Goal: Book appointment/travel/reservation

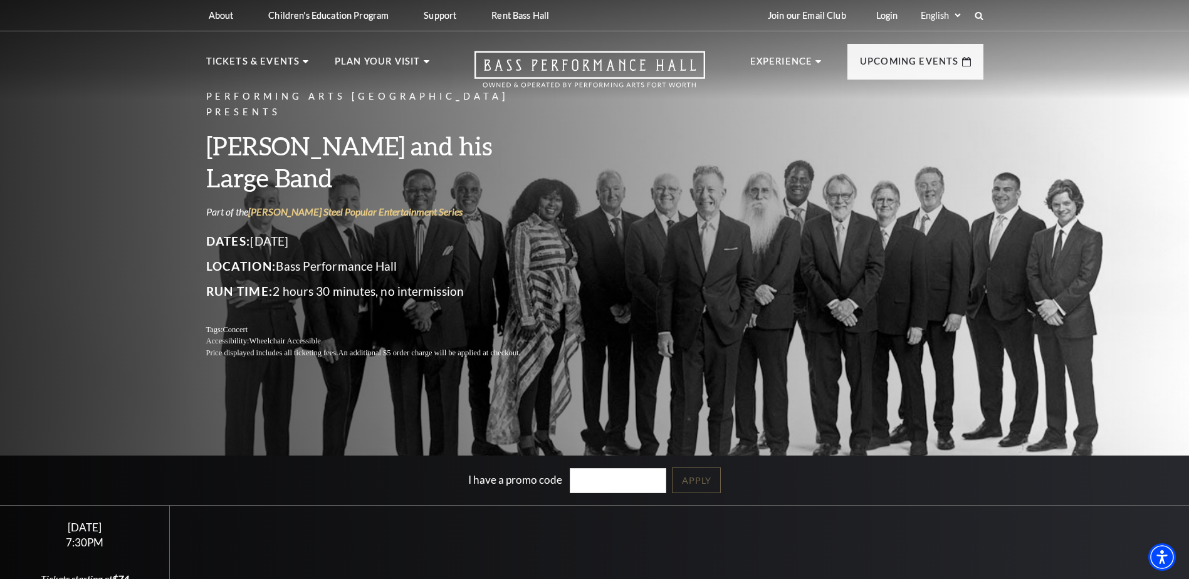
click at [1152, 123] on div "Performing Arts Fort Worth Presents Lyle Lovett and his Large Band Part of the …" at bounding box center [594, 315] width 1189 height 647
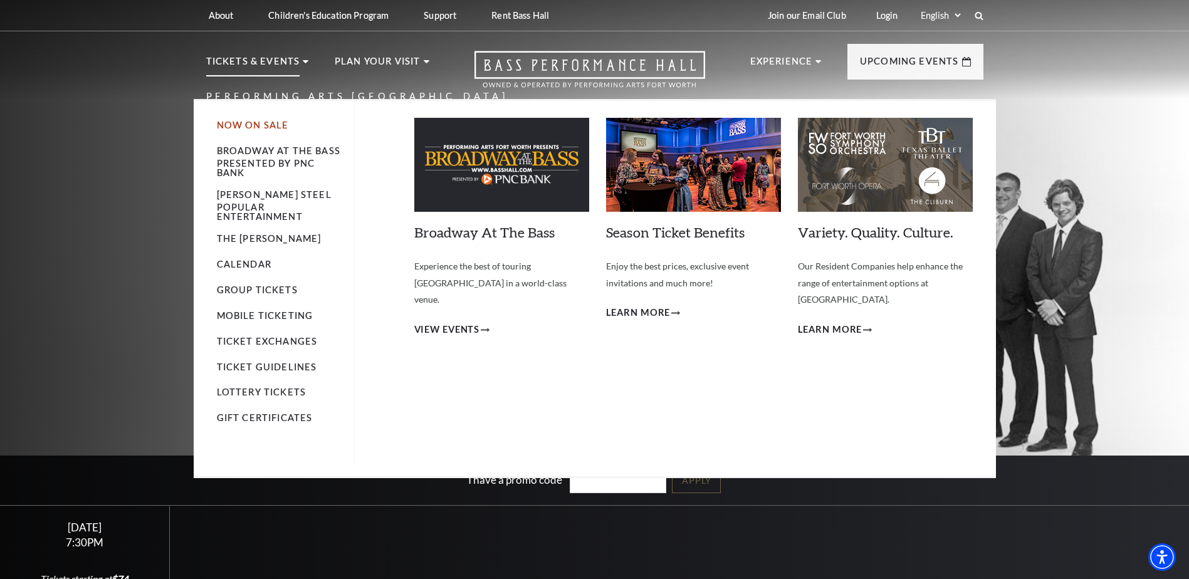
click at [256, 125] on link "Now On Sale" at bounding box center [253, 125] width 72 height 11
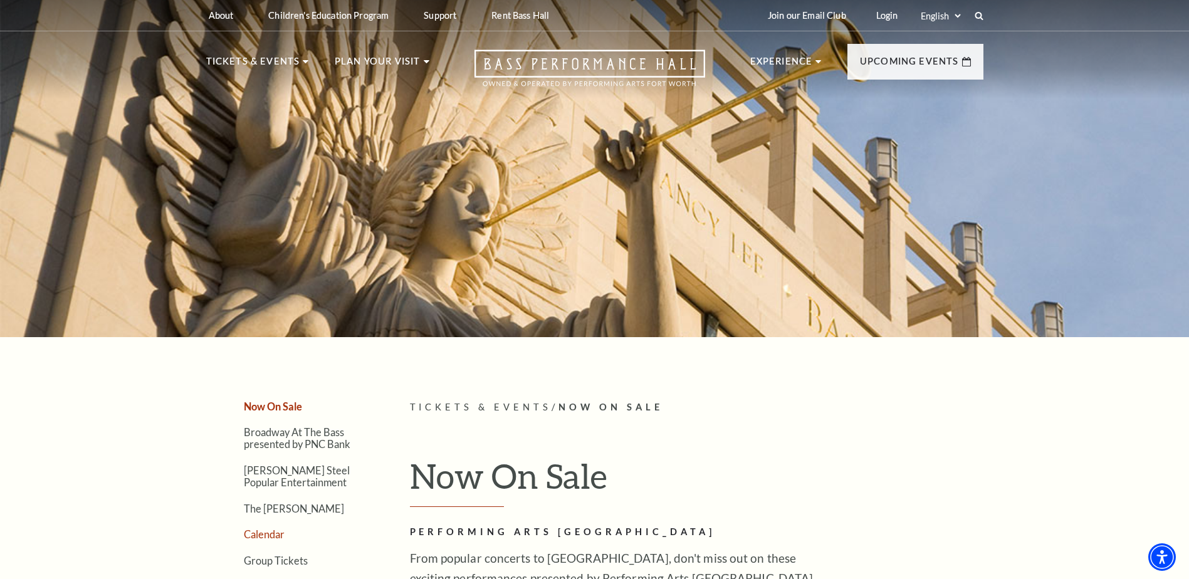
click at [266, 533] on link "Calendar" at bounding box center [264, 534] width 41 height 12
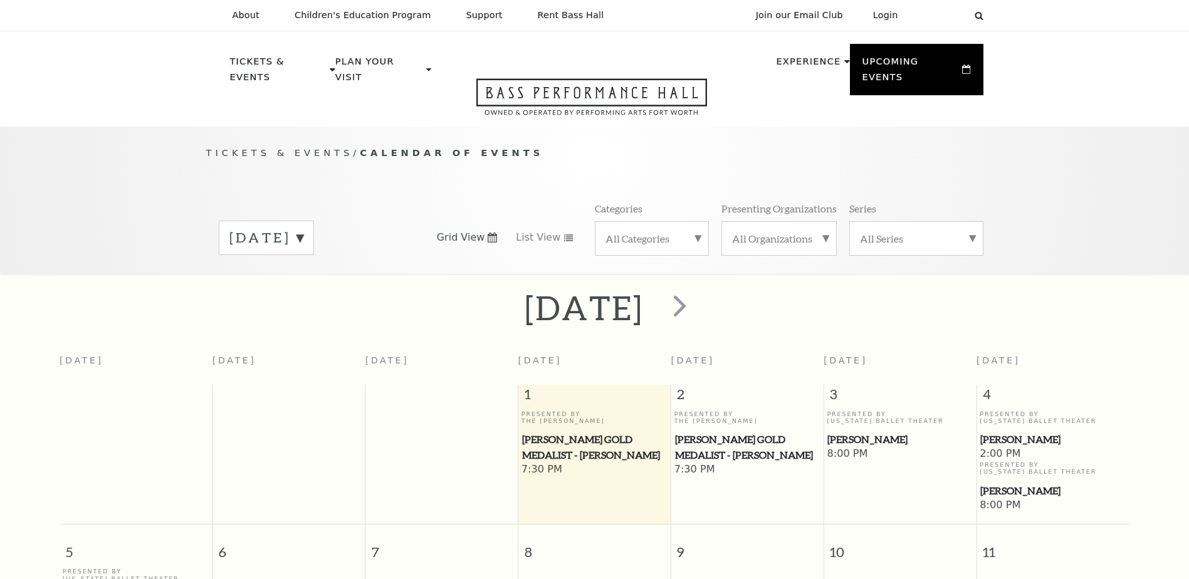
scroll to position [111, 0]
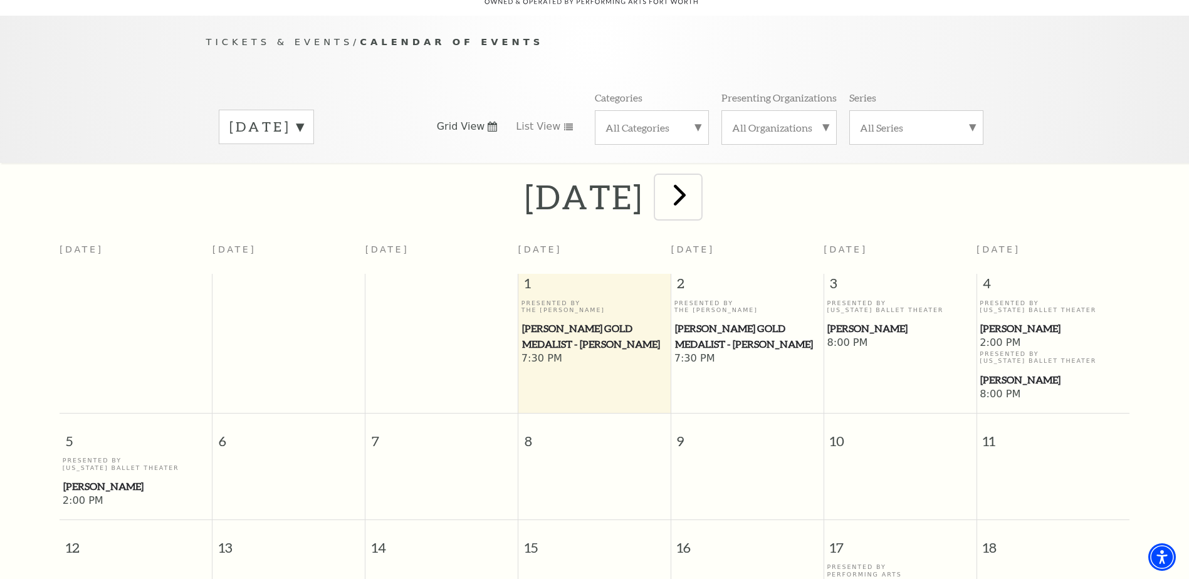
click at [697, 184] on span "next" at bounding box center [680, 195] width 36 height 36
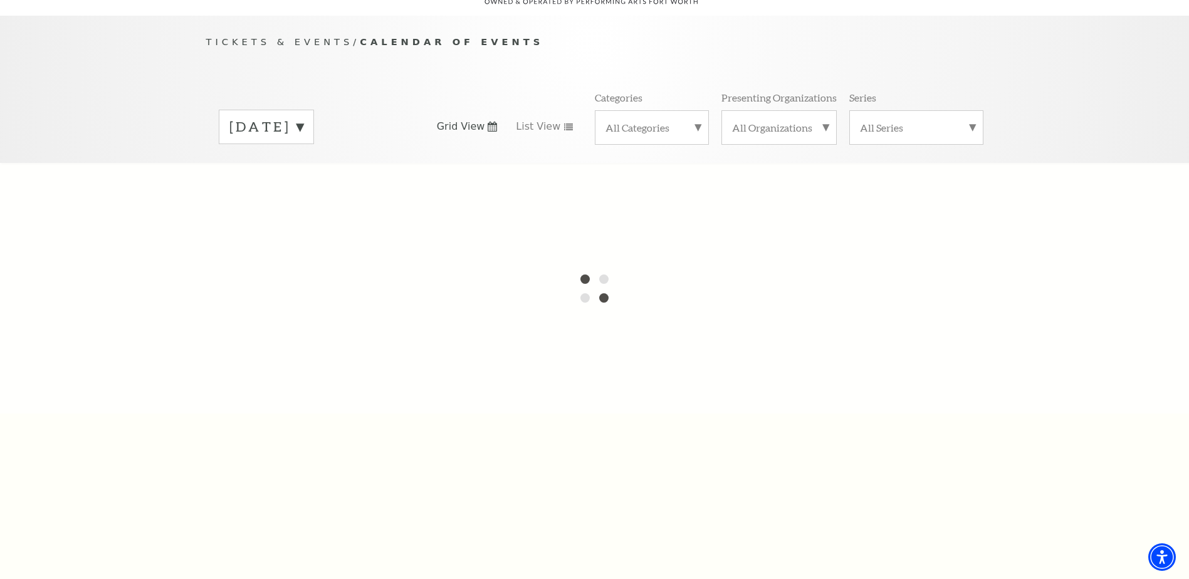
click at [729, 184] on div at bounding box center [594, 288] width 1189 height 251
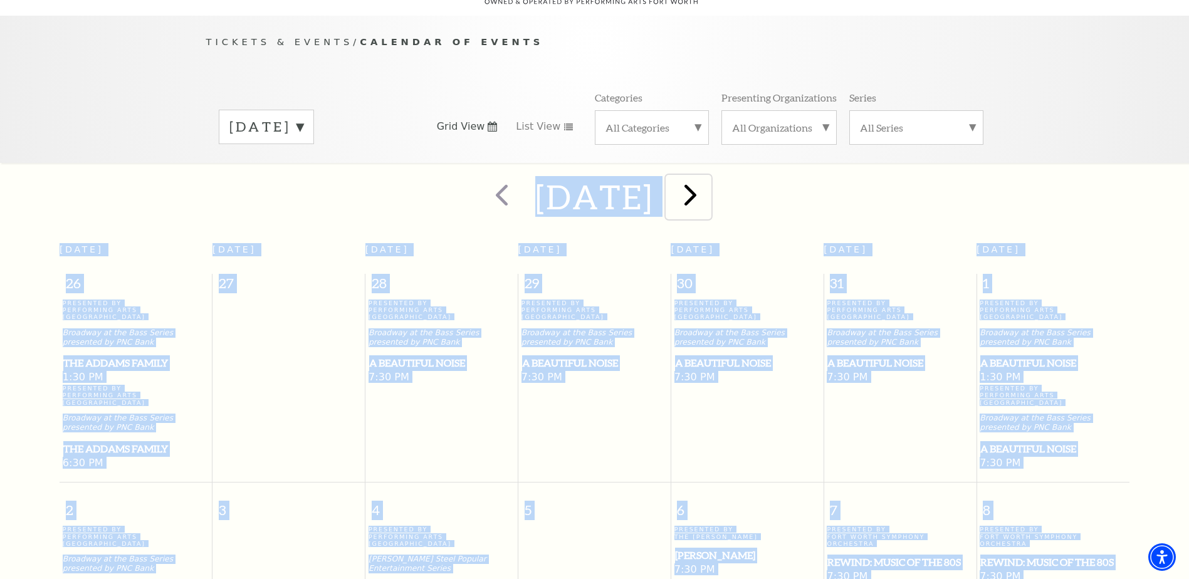
click at [708, 183] on span "next" at bounding box center [690, 195] width 36 height 36
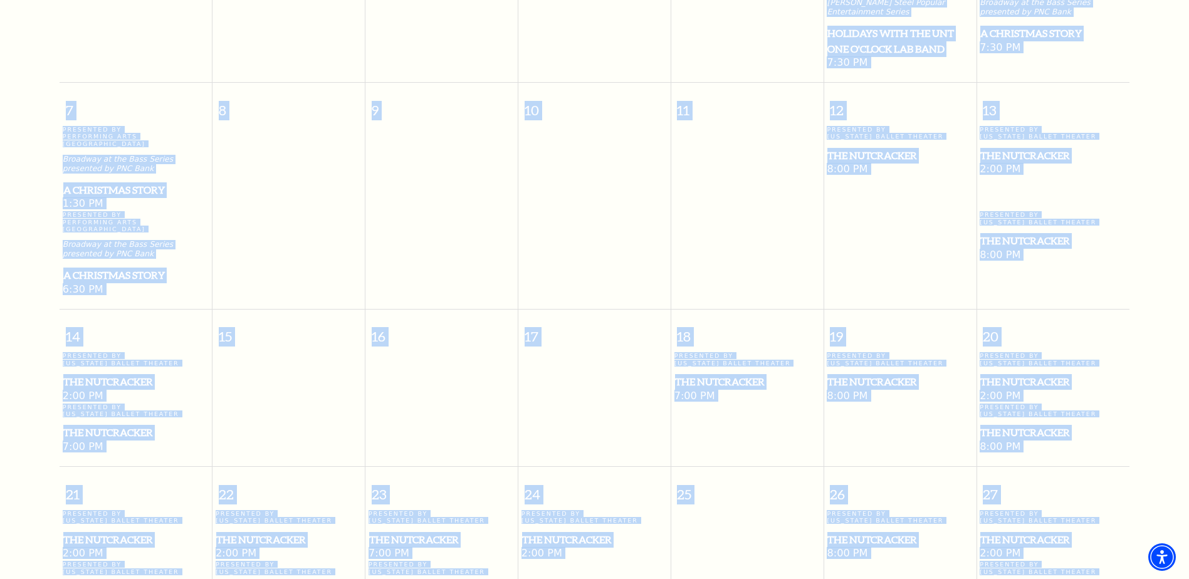
scroll to position [527, 0]
click at [1021, 373] on span "The Nutcracker" at bounding box center [1052, 381] width 145 height 16
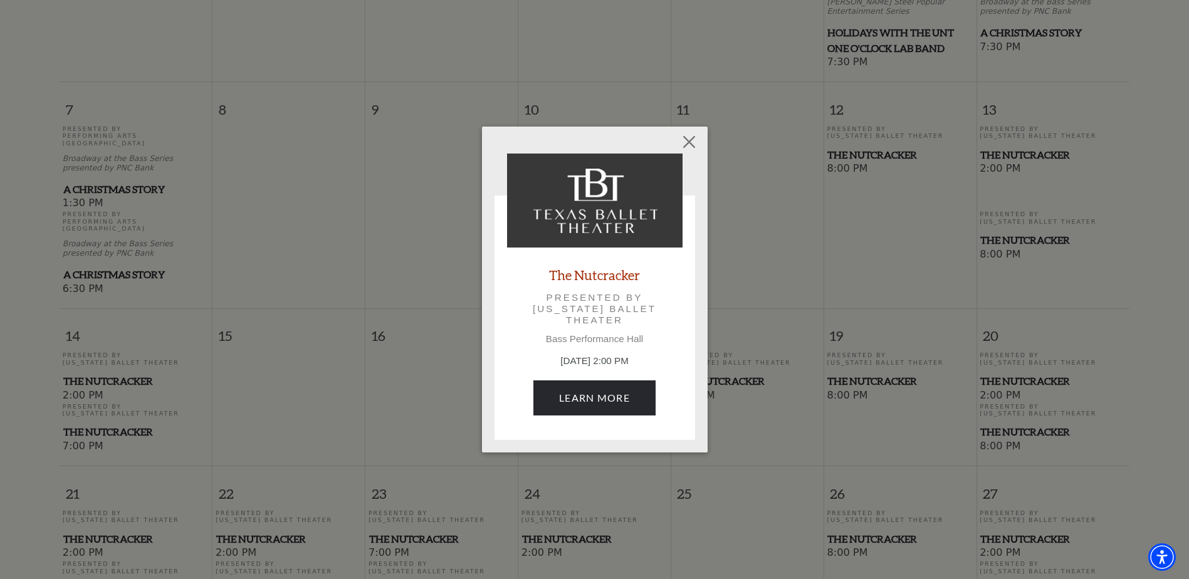
click at [679, 274] on div "The Nutcracker Presented by Texas Ballet Theater Bass Performance Hall December…" at bounding box center [594, 291] width 175 height 274
click at [793, 324] on div "Empty heading The Nutcracker Presented by Texas Ballet Theater Bass Performance…" at bounding box center [594, 289] width 1189 height 579
click at [679, 149] on button "Close" at bounding box center [689, 142] width 24 height 24
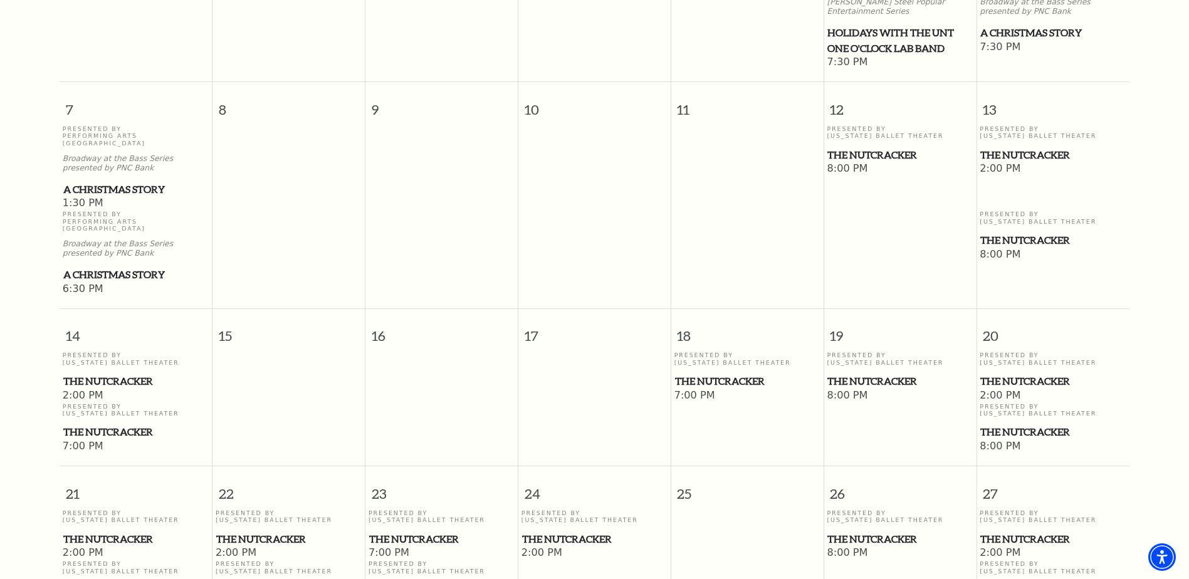
click at [1045, 147] on span "The Nutcracker" at bounding box center [1052, 155] width 145 height 16
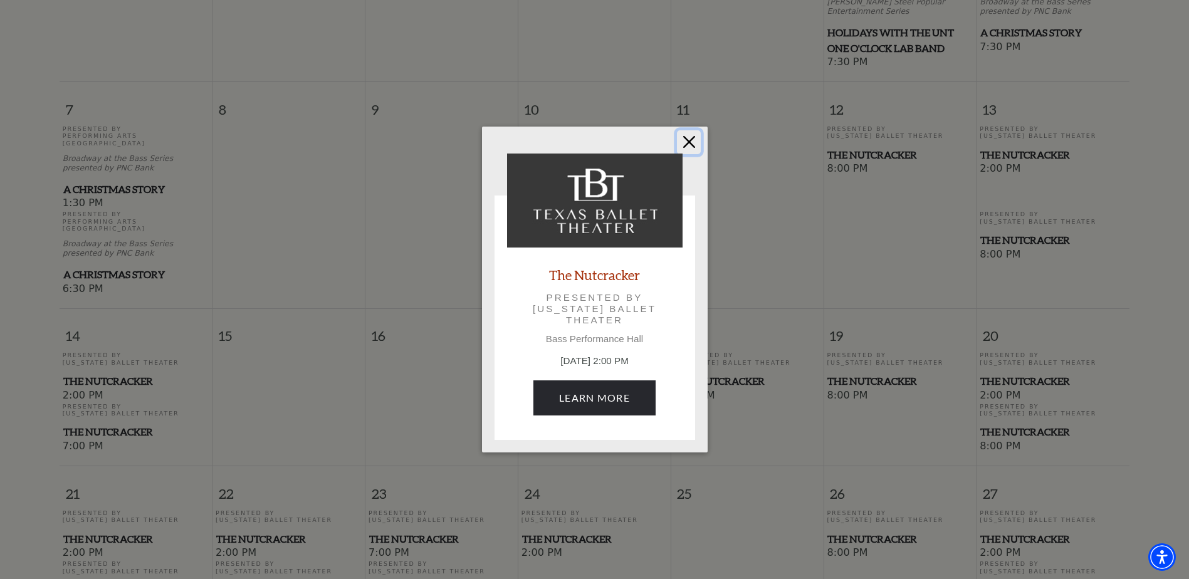
click at [687, 149] on button "Close" at bounding box center [689, 142] width 24 height 24
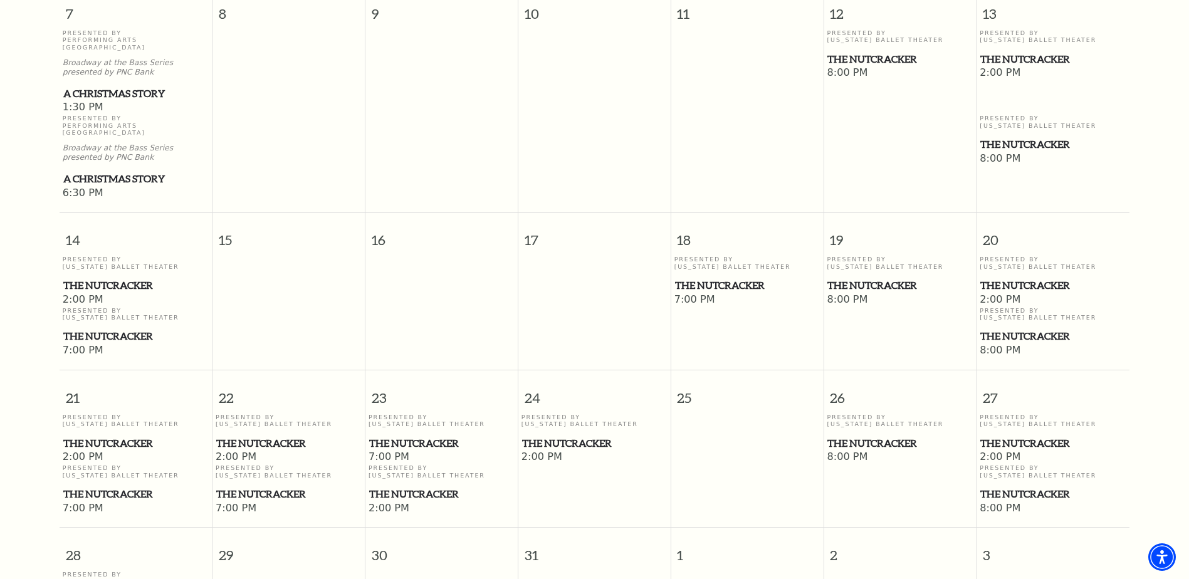
scroll to position [627, 0]
